Goal: Use online tool/utility: Utilize a website feature to perform a specific function

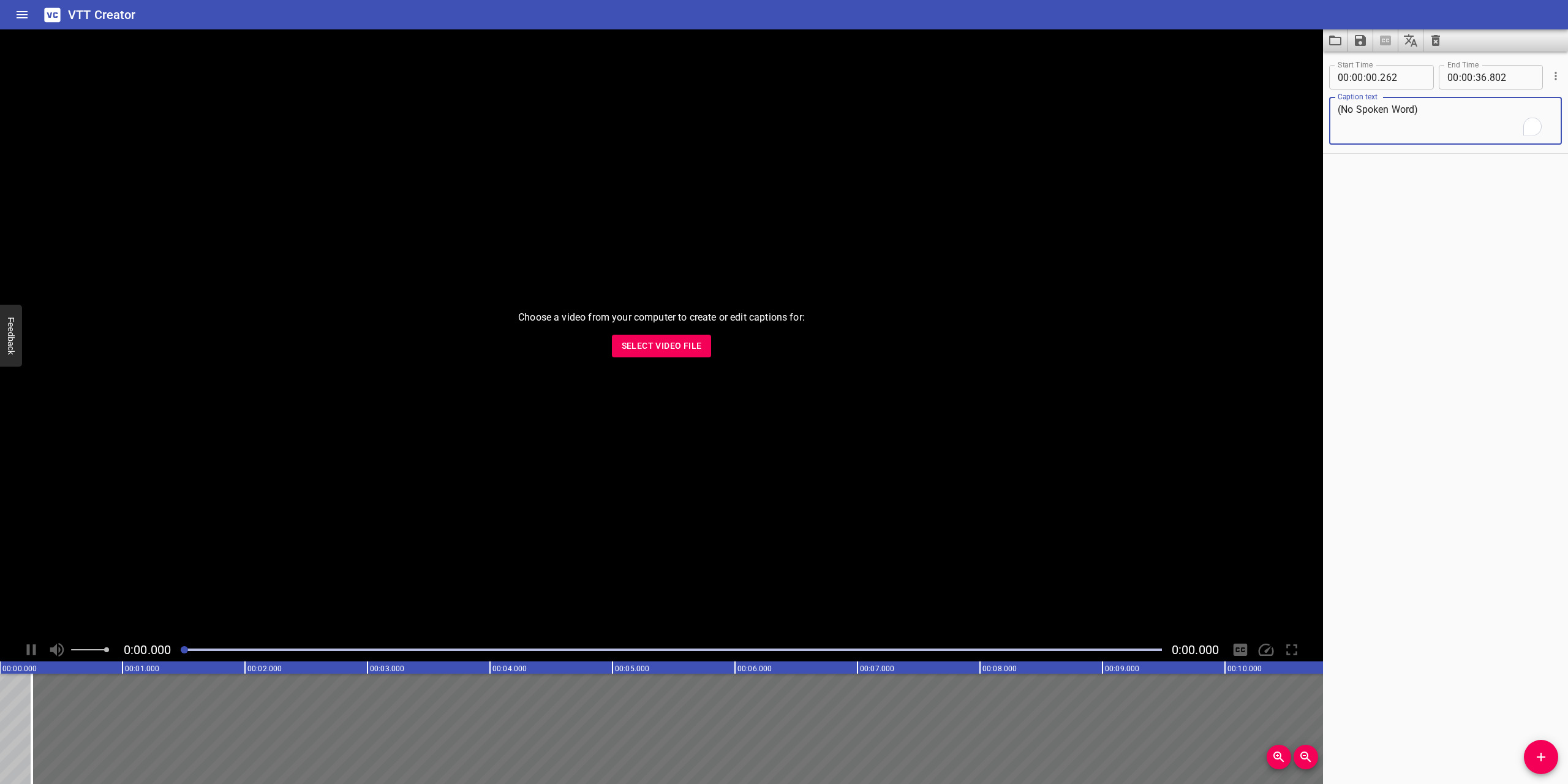
click at [670, 342] on span "Select Video File" at bounding box center [662, 346] width 81 height 15
click at [36, 649] on icon "Play/Pause" at bounding box center [31, 649] width 19 height 19
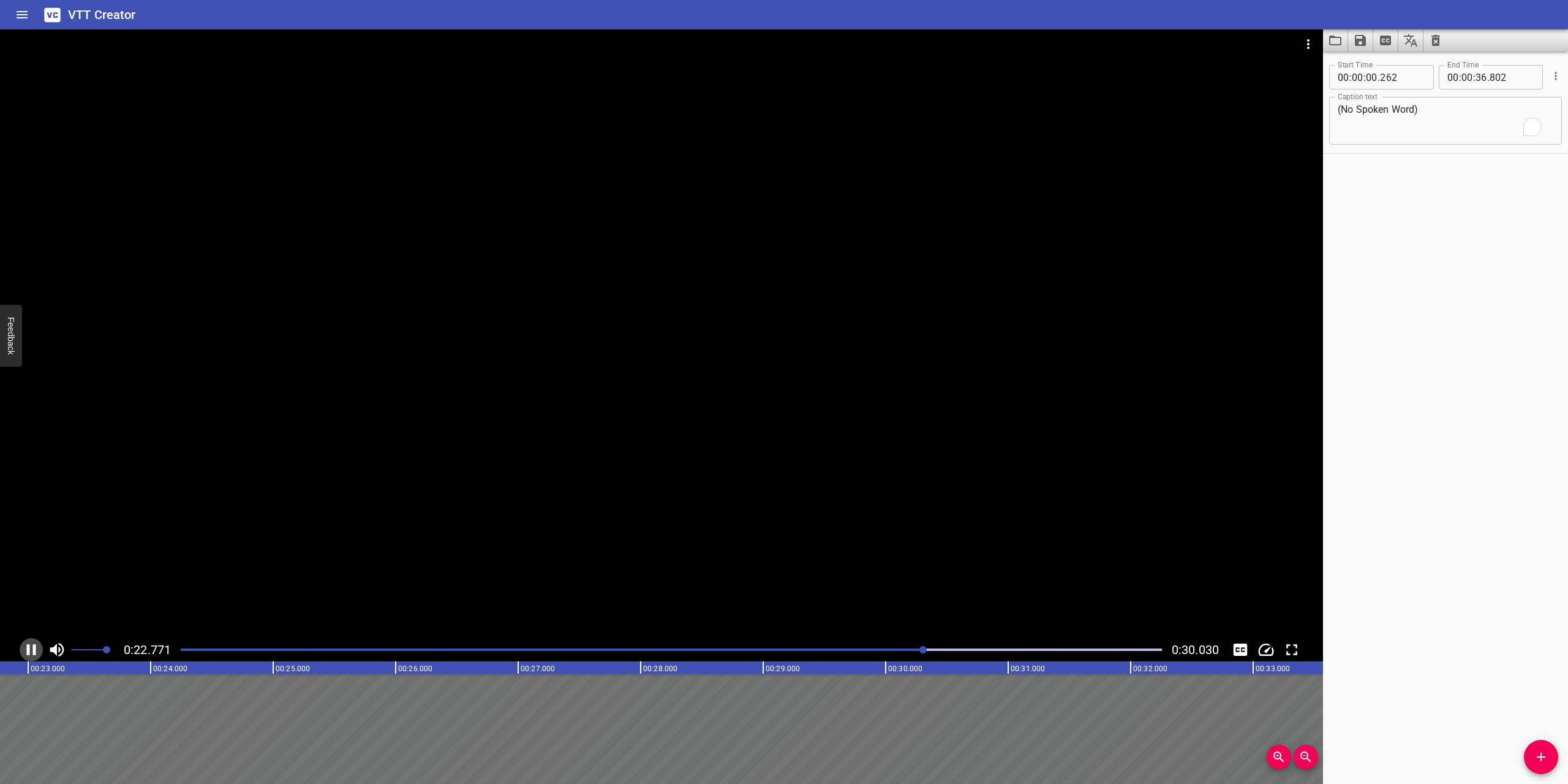
click at [35, 649] on icon "Play/Pause" at bounding box center [31, 649] width 9 height 11
click at [35, 649] on icon "Play/Pause" at bounding box center [32, 649] width 9 height 11
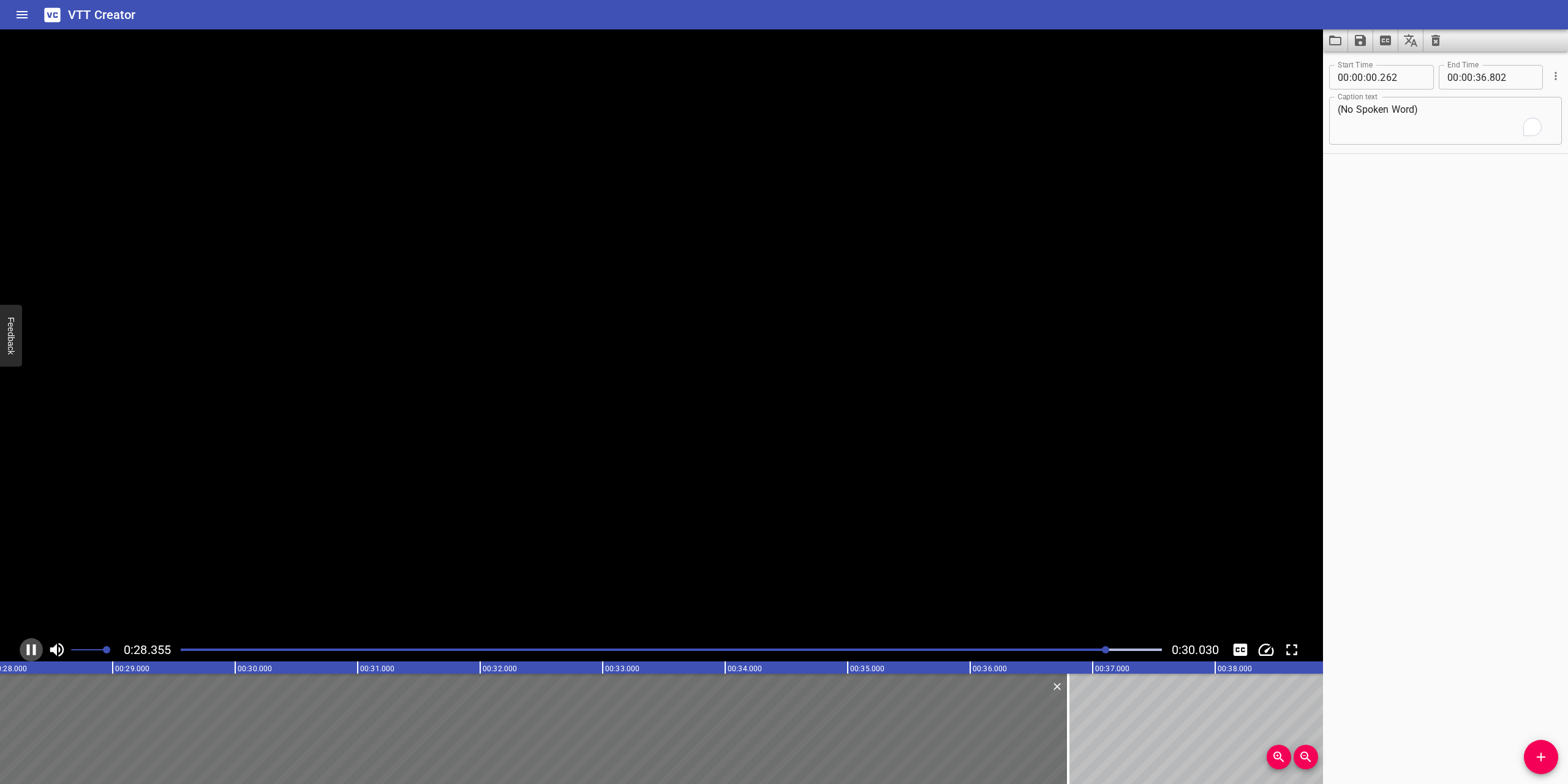
click at [35, 649] on icon "Play/Pause" at bounding box center [31, 649] width 9 height 11
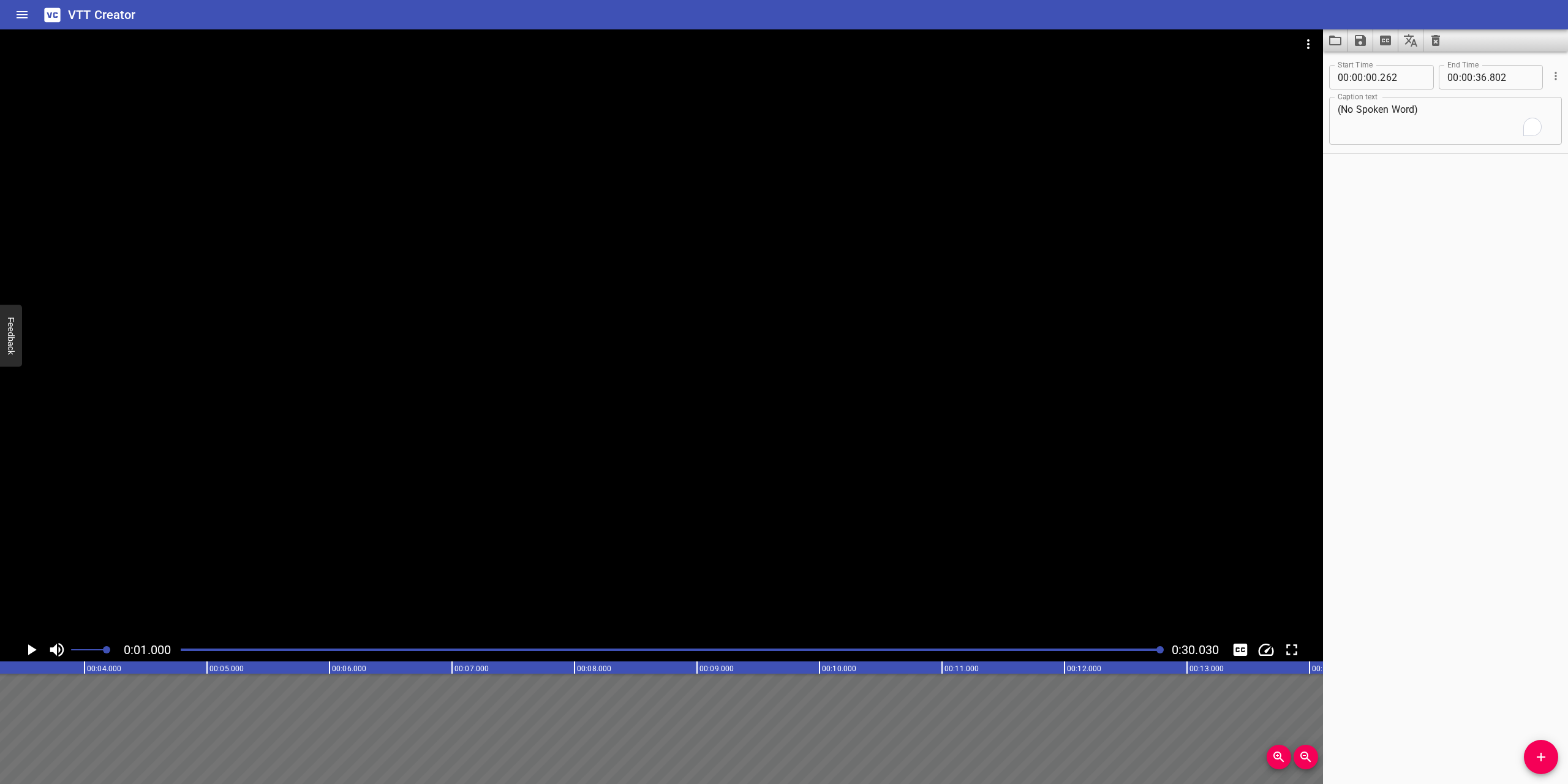
drag, startPoint x: 1111, startPoint y: 649, endPoint x: 1170, endPoint y: 652, distance: 59.1
click at [1170, 652] on div "0:01.000 0:30.030" at bounding box center [661, 649] width 1323 height 23
click at [1159, 647] on div at bounding box center [1160, 649] width 7 height 7
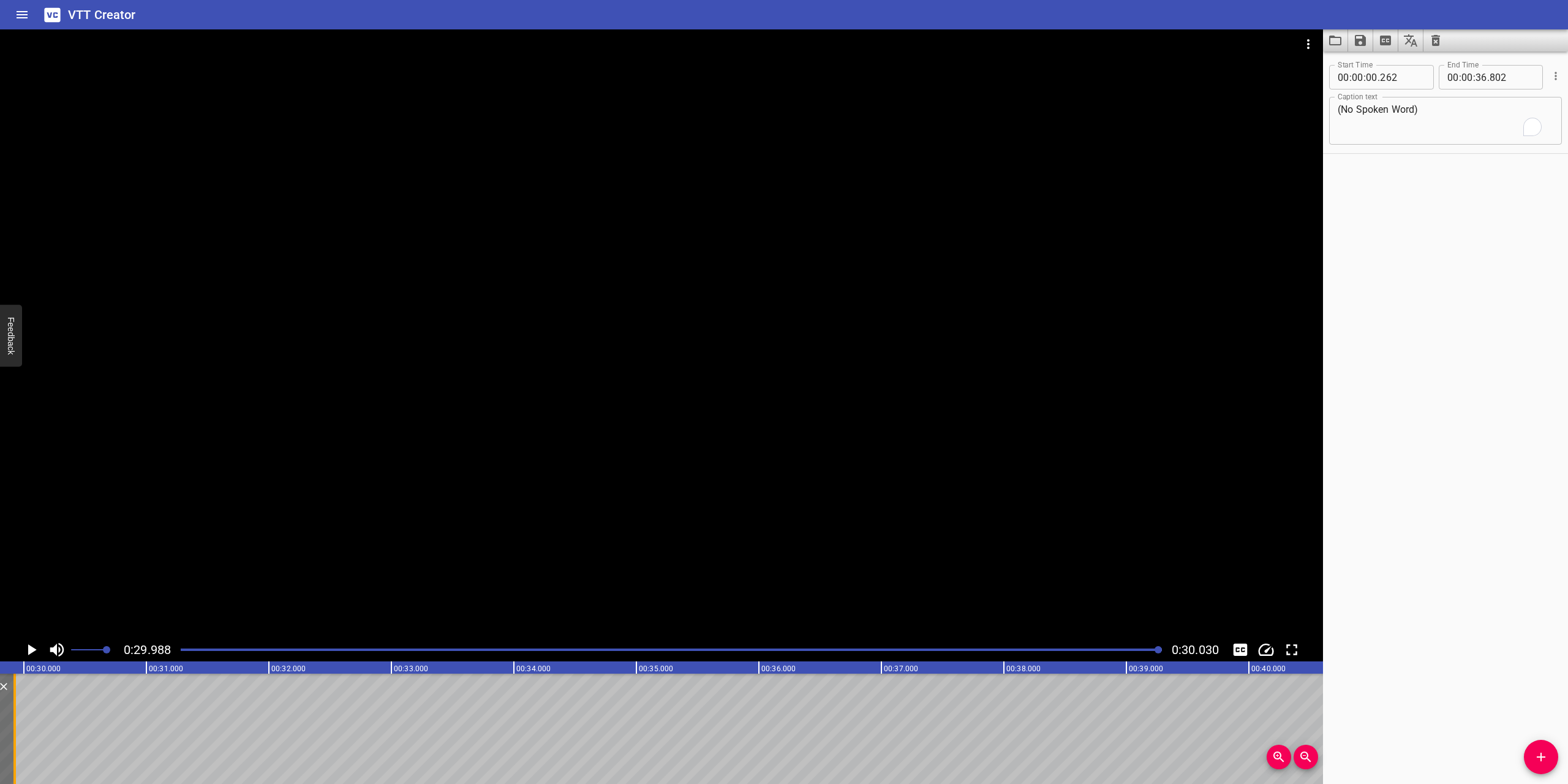
scroll to position [0, 3645]
drag, startPoint x: 834, startPoint y: 736, endPoint x: 29, endPoint y: 721, distance: 805.1
click at [29, 721] on div at bounding box center [30, 729] width 3 height 111
type input "30"
type input "002"
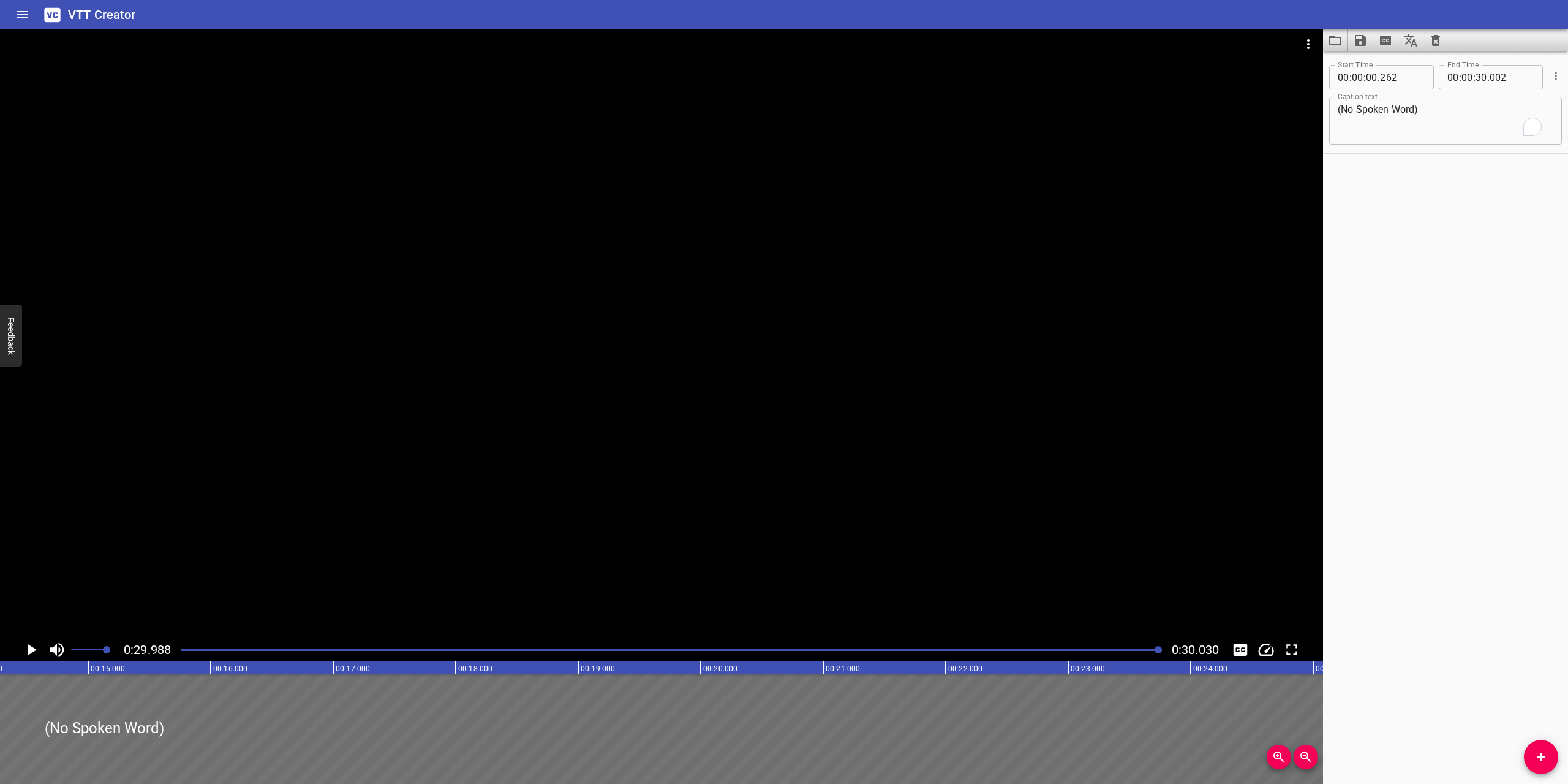
scroll to position [0, 0]
drag, startPoint x: 30, startPoint y: 701, endPoint x: 0, endPoint y: 701, distance: 30.0
click at [0, 701] on div at bounding box center [2, 729] width 12 height 111
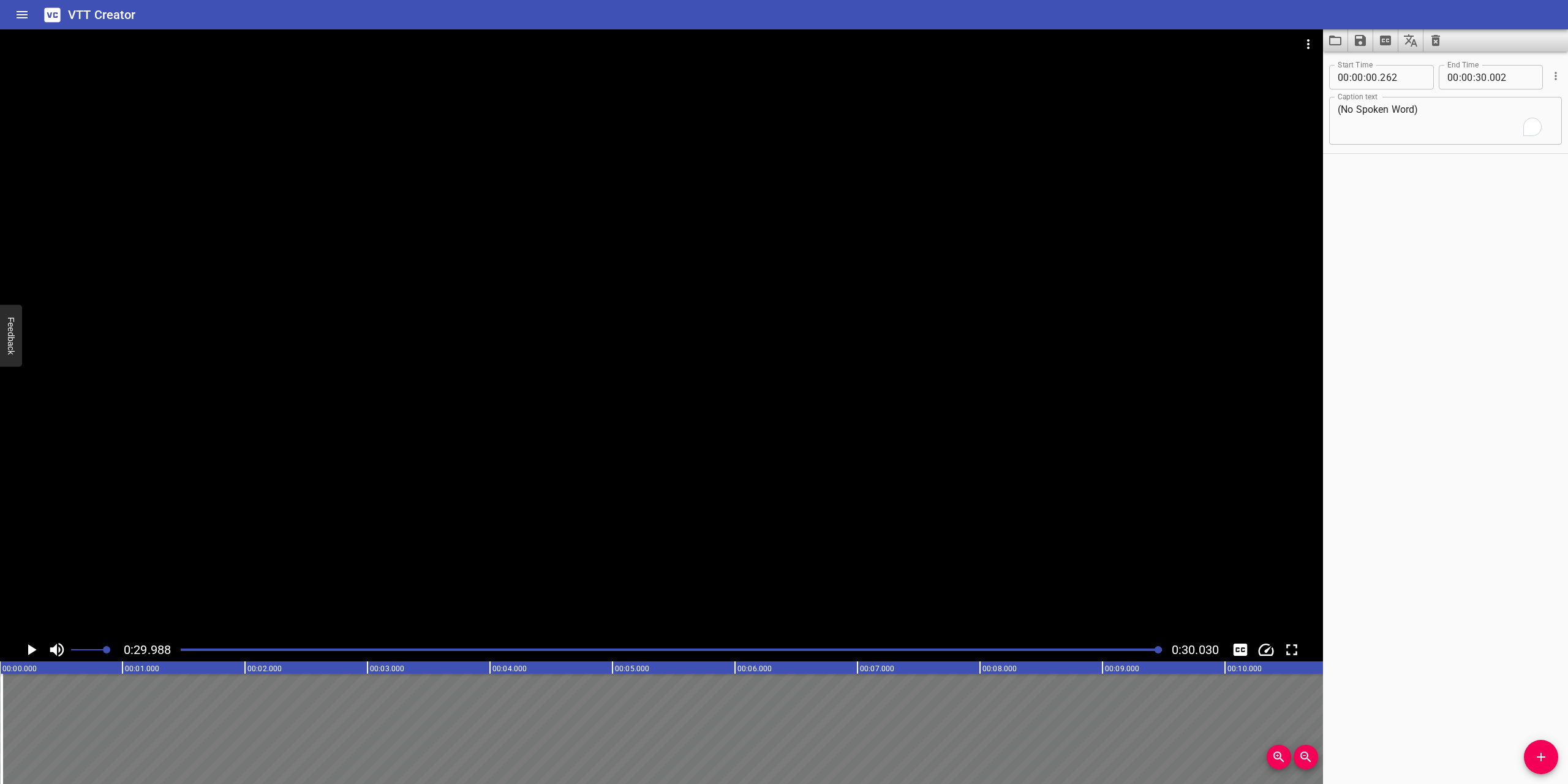
type input "017"
click at [1363, 39] on icon "Save captions to file" at bounding box center [1360, 40] width 11 height 11
click at [1386, 67] on li "Save to VTT file" at bounding box center [1393, 67] width 90 height 22
